Goal: Information Seeking & Learning: Learn about a topic

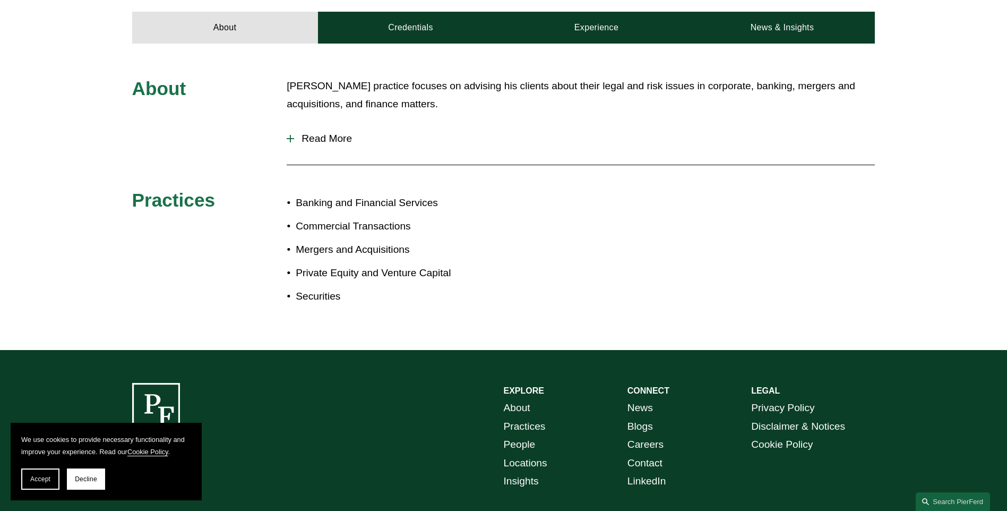
scroll to position [372, 0]
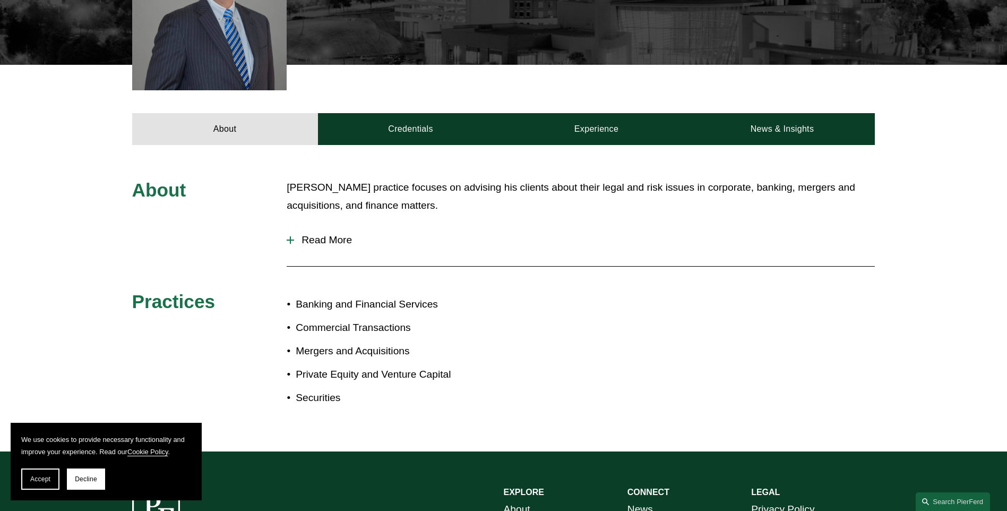
click at [293, 239] on div at bounding box center [290, 239] width 7 height 1
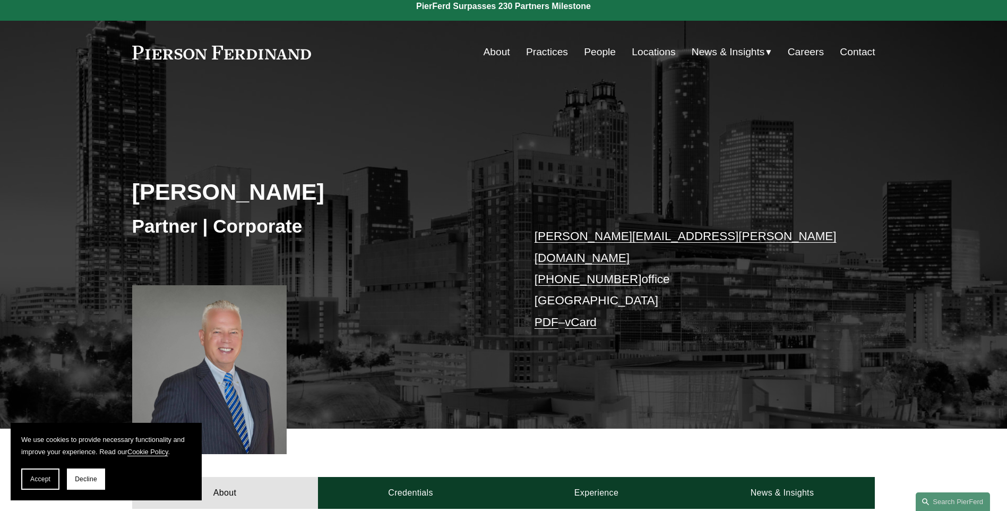
scroll to position [0, 0]
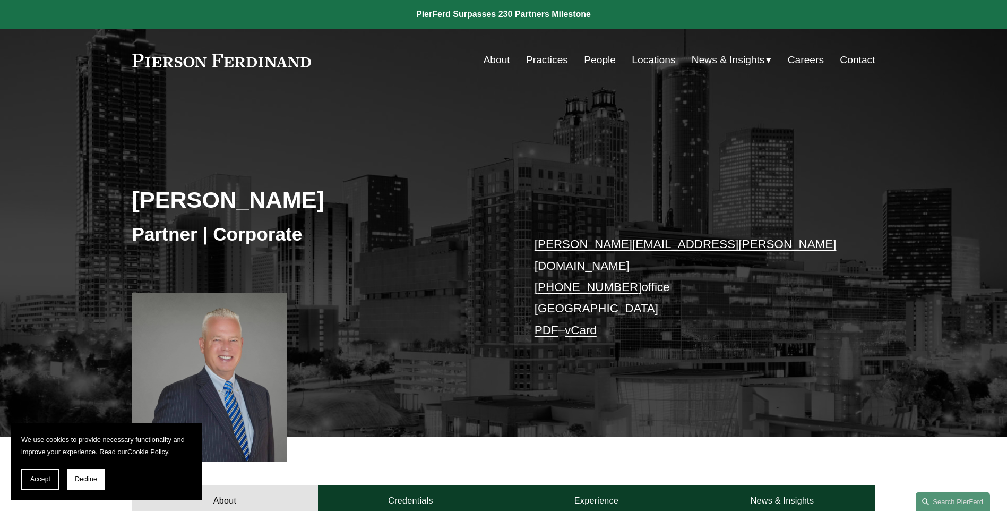
click at [496, 62] on link "About" at bounding box center [497, 60] width 27 height 20
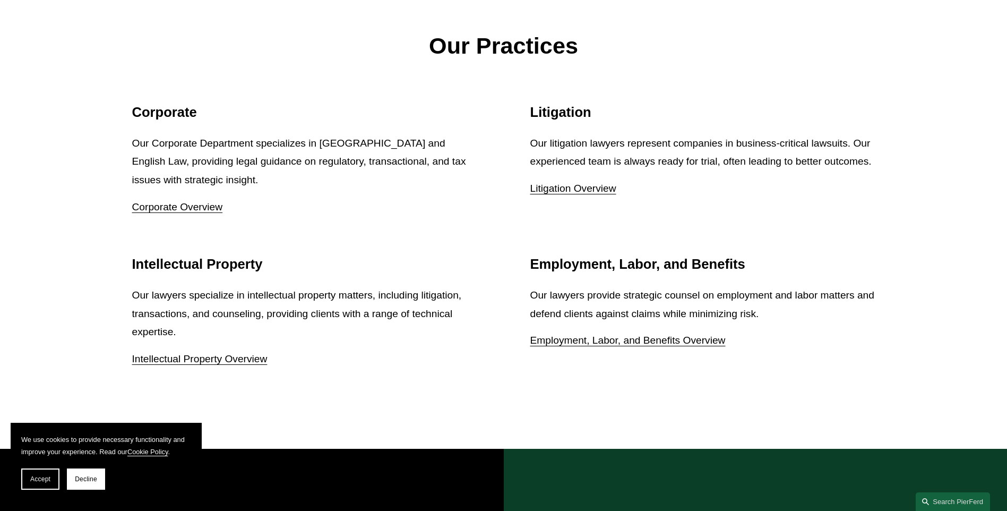
scroll to position [1294, 0]
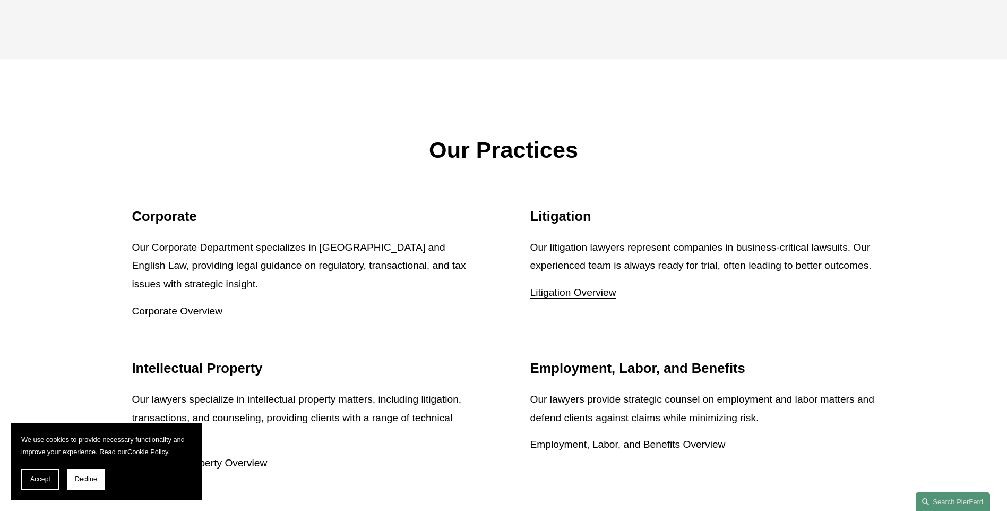
click at [173, 315] on link "Corporate Overview" at bounding box center [177, 310] width 91 height 11
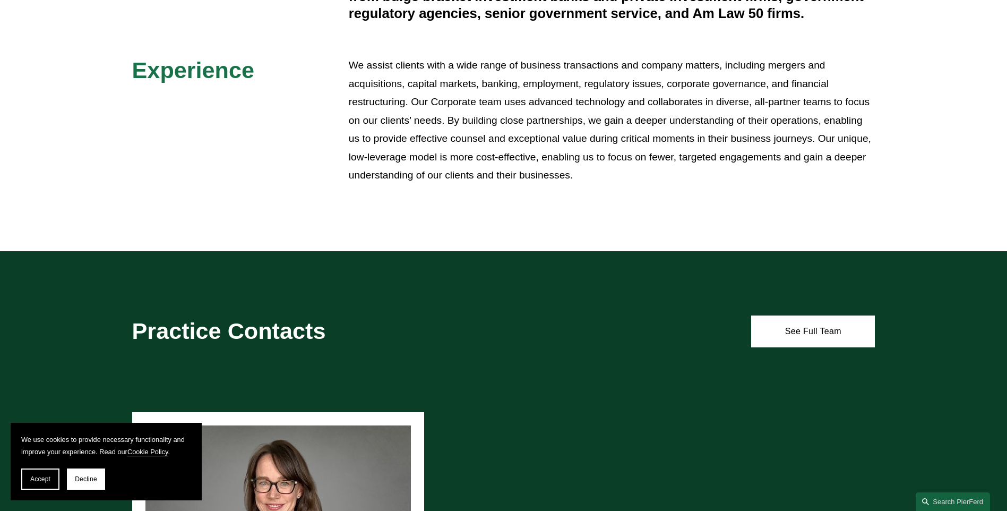
scroll to position [489, 0]
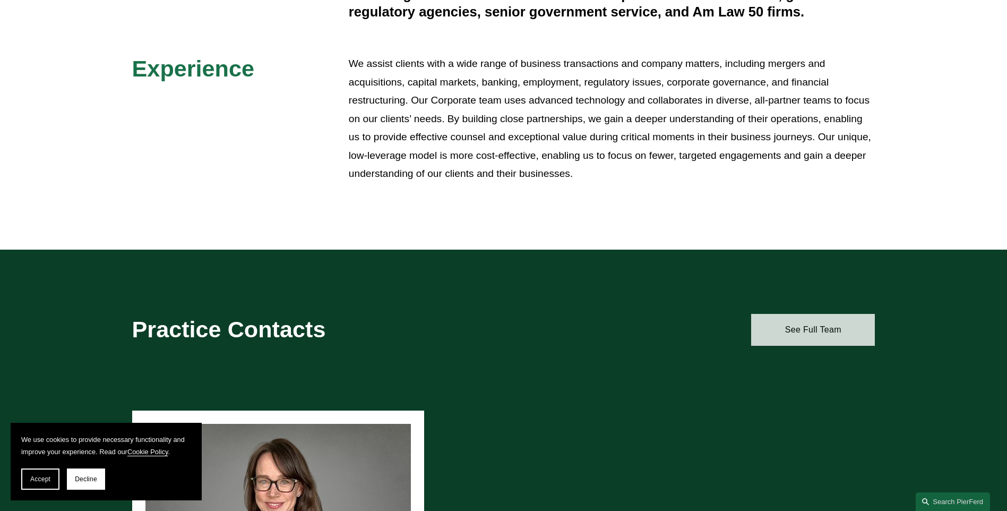
click at [815, 337] on link "See Full Team" at bounding box center [813, 330] width 124 height 32
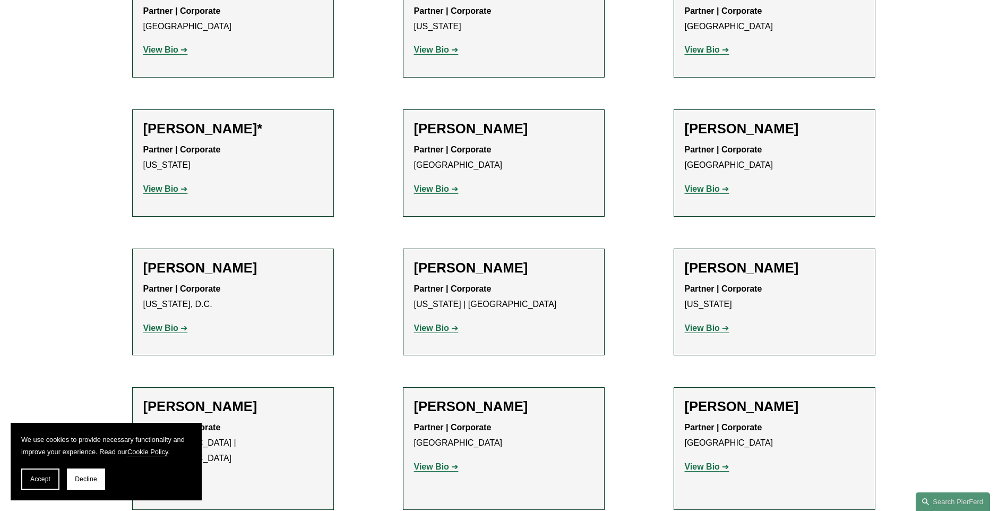
scroll to position [5463, 0]
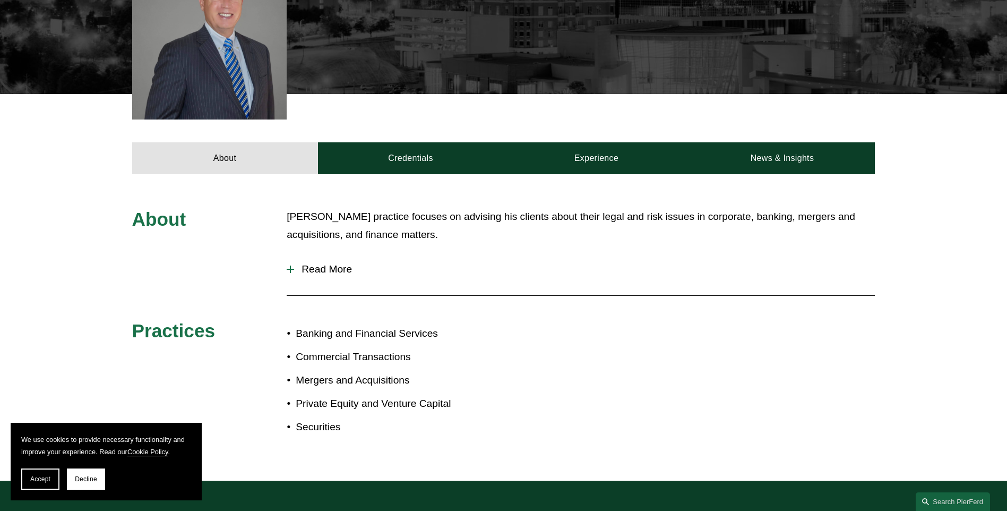
scroll to position [332, 0]
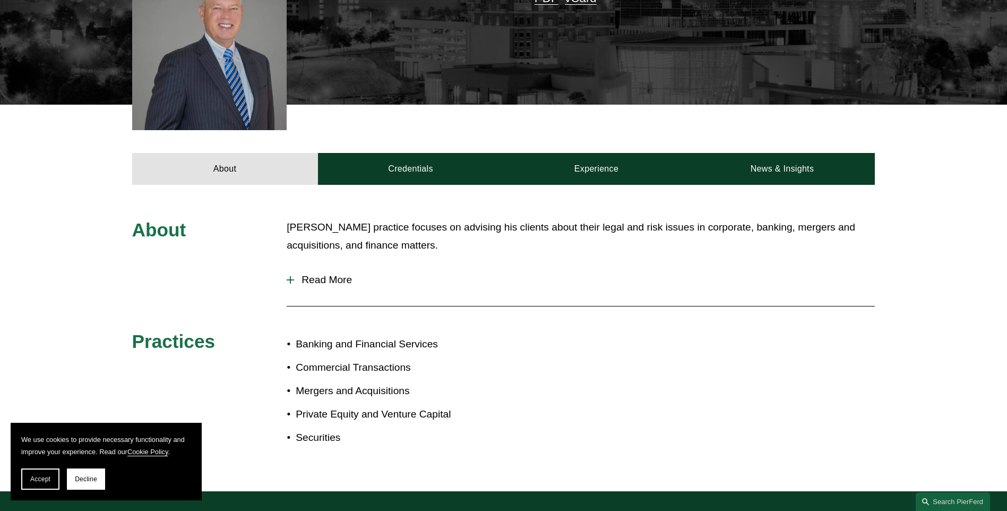
click at [291, 276] on div at bounding box center [290, 279] width 7 height 7
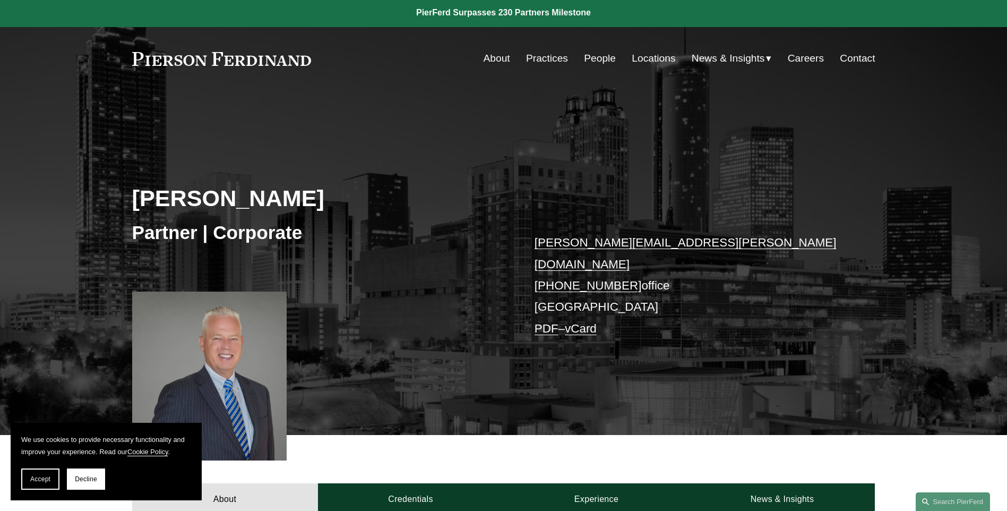
scroll to position [0, 0]
